Goal: Information Seeking & Learning: Learn about a topic

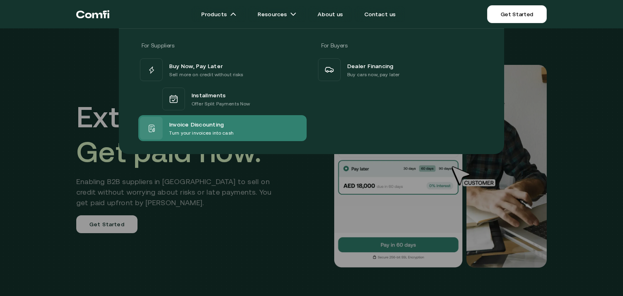
click at [214, 125] on span "Invoice Discounting" at bounding box center [196, 124] width 55 height 10
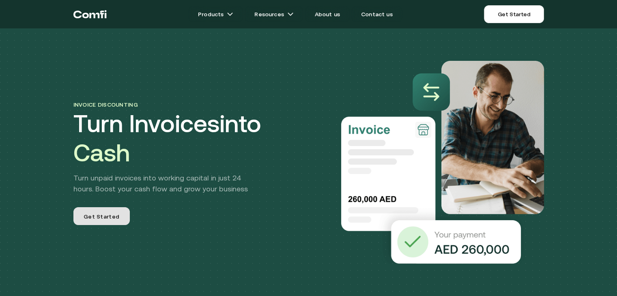
click at [108, 217] on span "Get Started" at bounding box center [102, 217] width 36 height 10
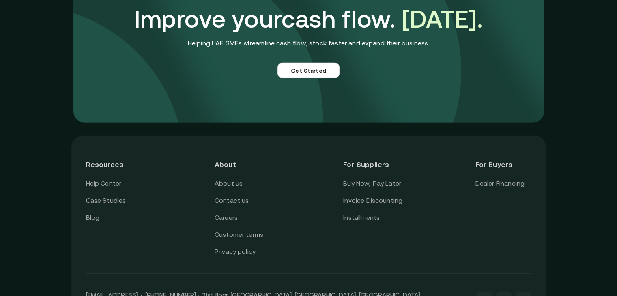
scroll to position [2348, 0]
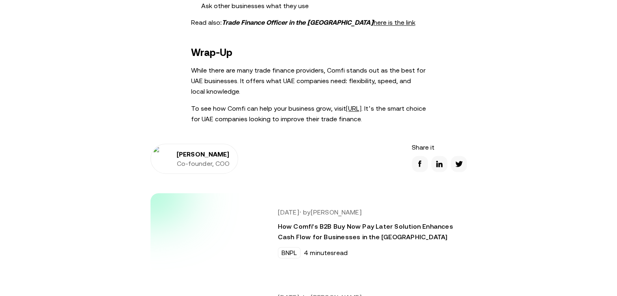
scroll to position [1216, 0]
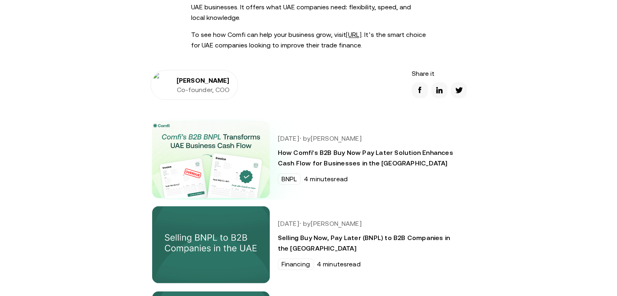
click at [221, 172] on img at bounding box center [210, 159] width 129 height 85
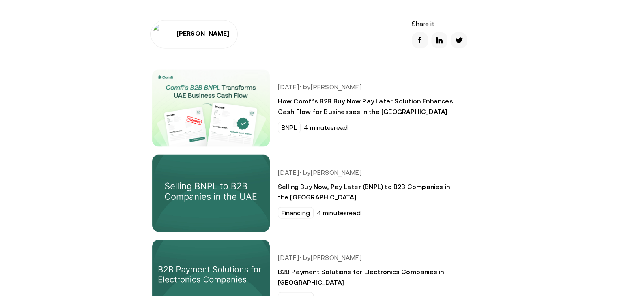
scroll to position [1419, 0]
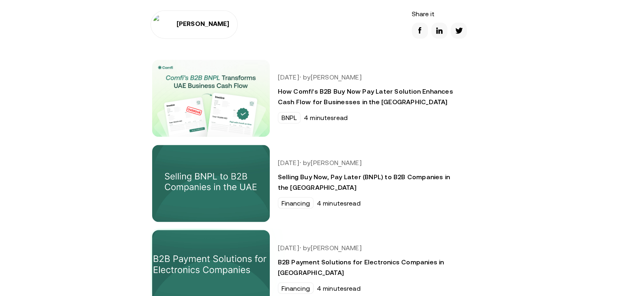
click at [199, 226] on img at bounding box center [210, 268] width 129 height 85
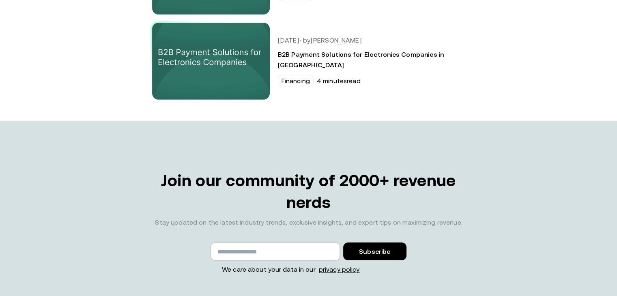
scroll to position [2513, 0]
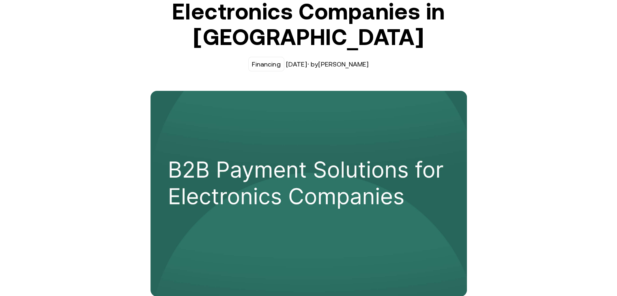
scroll to position [203, 0]
